Goal: Information Seeking & Learning: Learn about a topic

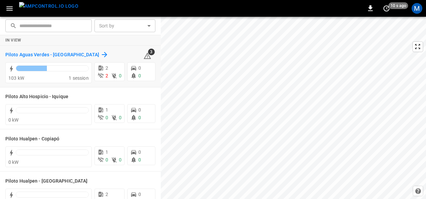
click at [52, 51] on h6 "Piloto Aguas Verdes - [GEOGRAPHIC_DATA]" at bounding box center [52, 54] width 94 height 7
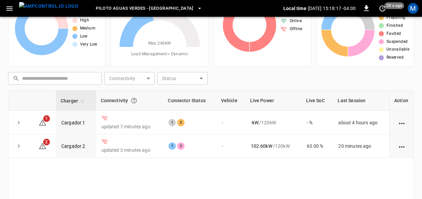
scroll to position [44, 0]
click at [76, 120] on link "Cargador 1" at bounding box center [73, 122] width 27 height 8
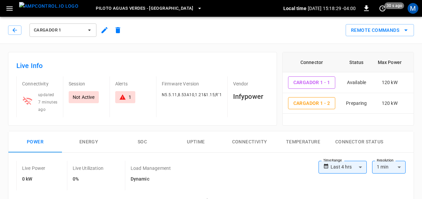
click at [124, 98] on icon at bounding box center [123, 97] width 6 height 5
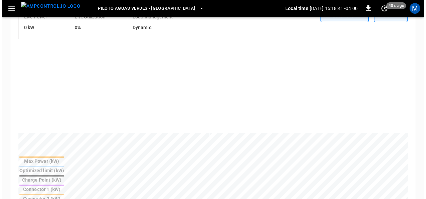
scroll to position [97, 0]
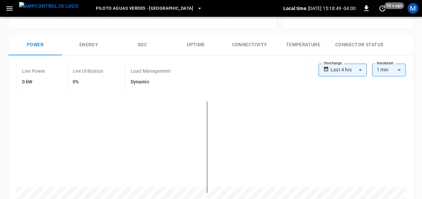
click at [33, 39] on button "Power" at bounding box center [35, 44] width 54 height 21
click at [11, 11] on icon "button" at bounding box center [9, 8] width 8 height 8
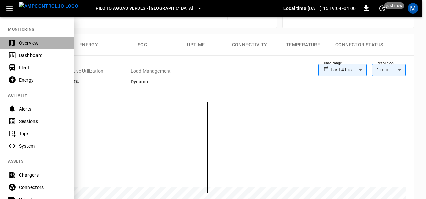
click at [38, 45] on div "Overview" at bounding box center [42, 43] width 47 height 7
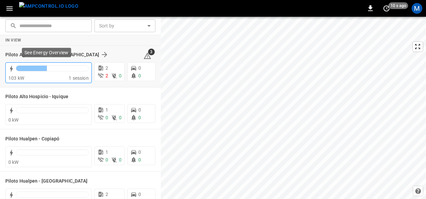
click at [25, 75] on div "103 kW" at bounding box center [38, 78] width 60 height 7
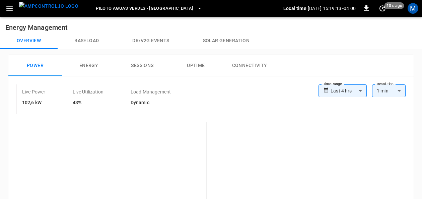
drag, startPoint x: 421, startPoint y: 42, endPoint x: 423, endPoint y: 63, distance: 21.2
click at [39, 40] on button "Overview" at bounding box center [29, 41] width 58 height 16
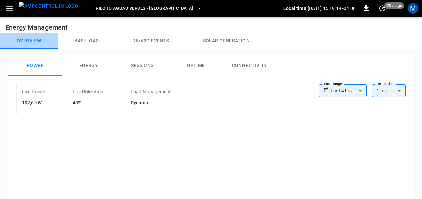
click at [39, 40] on button "Overview" at bounding box center [29, 41] width 58 height 16
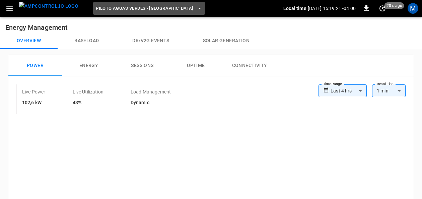
click at [155, 9] on span "Piloto Aguas Verdes - [GEOGRAPHIC_DATA]" at bounding box center [145, 9] width 98 height 8
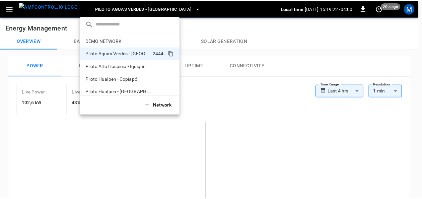
scroll to position [5, 0]
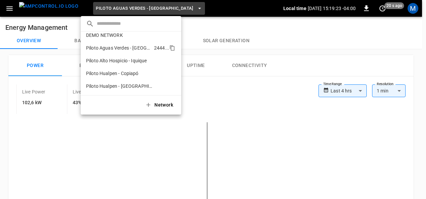
click at [138, 45] on p "Piloto Aguas Verdes - [GEOGRAPHIC_DATA]" at bounding box center [118, 48] width 65 height 7
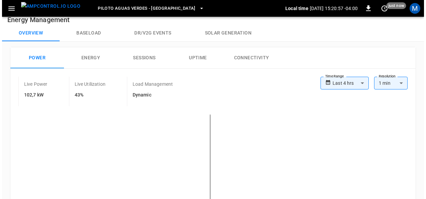
scroll to position [0, 0]
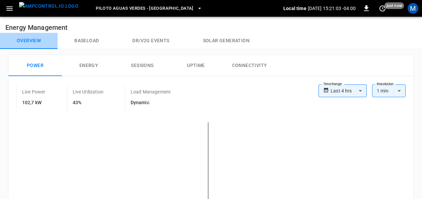
click at [34, 46] on button "Overview" at bounding box center [29, 41] width 58 height 16
click at [196, 7] on icon "button" at bounding box center [199, 8] width 7 height 7
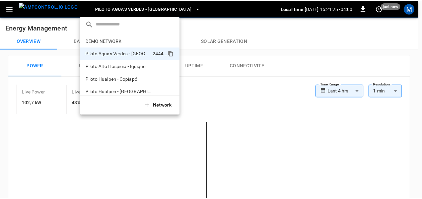
scroll to position [5, 0]
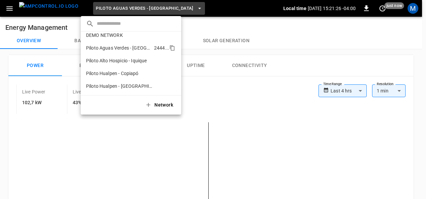
click at [135, 49] on p "Piloto Aguas Verdes - [GEOGRAPHIC_DATA]" at bounding box center [118, 48] width 65 height 7
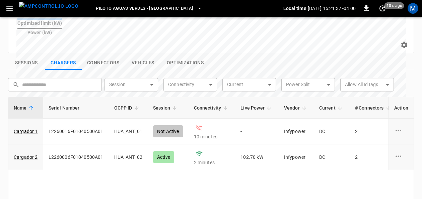
scroll to position [227, 0]
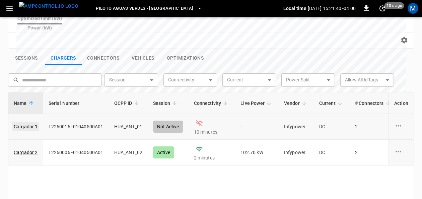
click at [35, 122] on link "Cargador 1" at bounding box center [25, 126] width 27 height 9
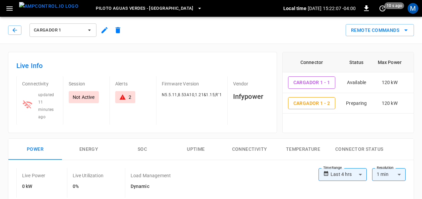
click at [128, 98] on div "2" at bounding box center [125, 97] width 12 height 7
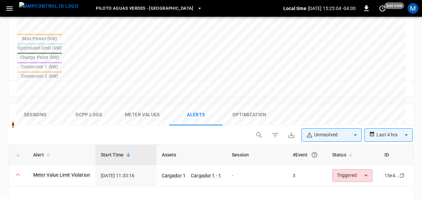
scroll to position [275, 0]
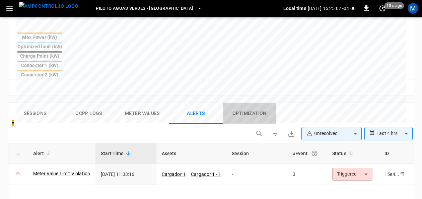
click at [261, 103] on button "Optimization" at bounding box center [250, 113] width 54 height 21
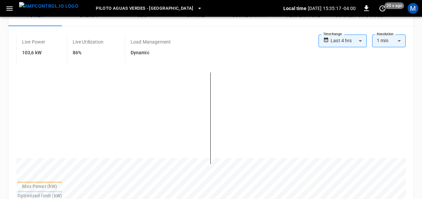
scroll to position [128, 0]
